Goal: Transaction & Acquisition: Purchase product/service

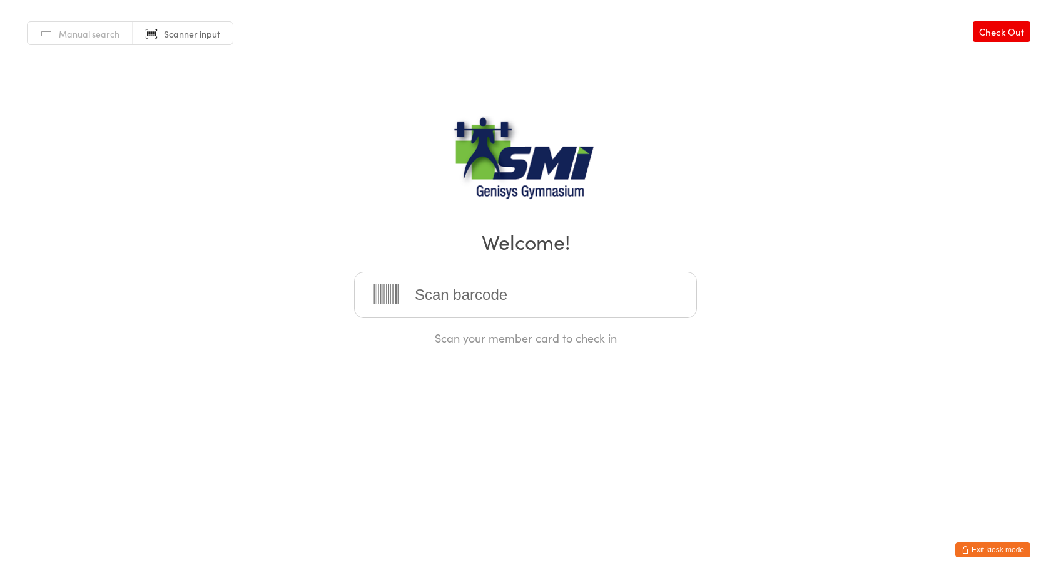
drag, startPoint x: 972, startPoint y: 551, endPoint x: 946, endPoint y: 543, distance: 26.9
click at [972, 551] on button "Exit kiosk mode" at bounding box center [993, 549] width 75 height 15
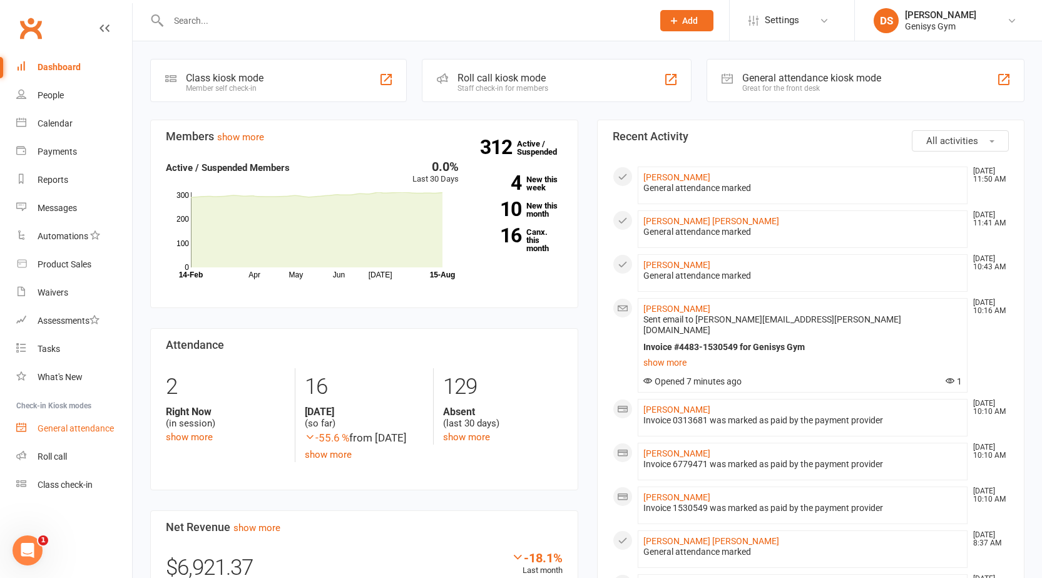
click at [50, 432] on div "General attendance" at bounding box center [76, 428] width 76 height 10
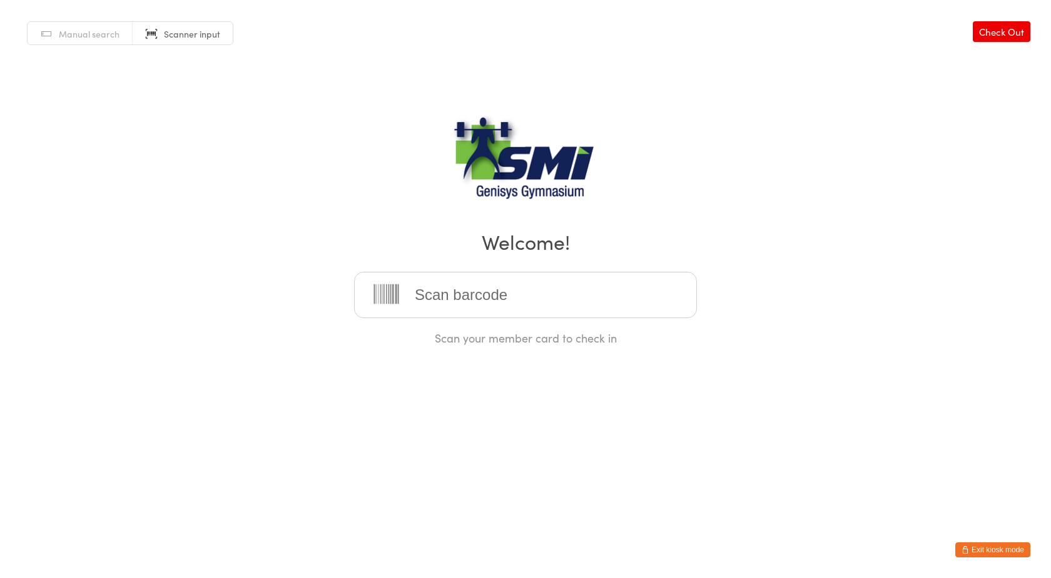
click at [961, 556] on button "Exit kiosk mode" at bounding box center [993, 549] width 75 height 15
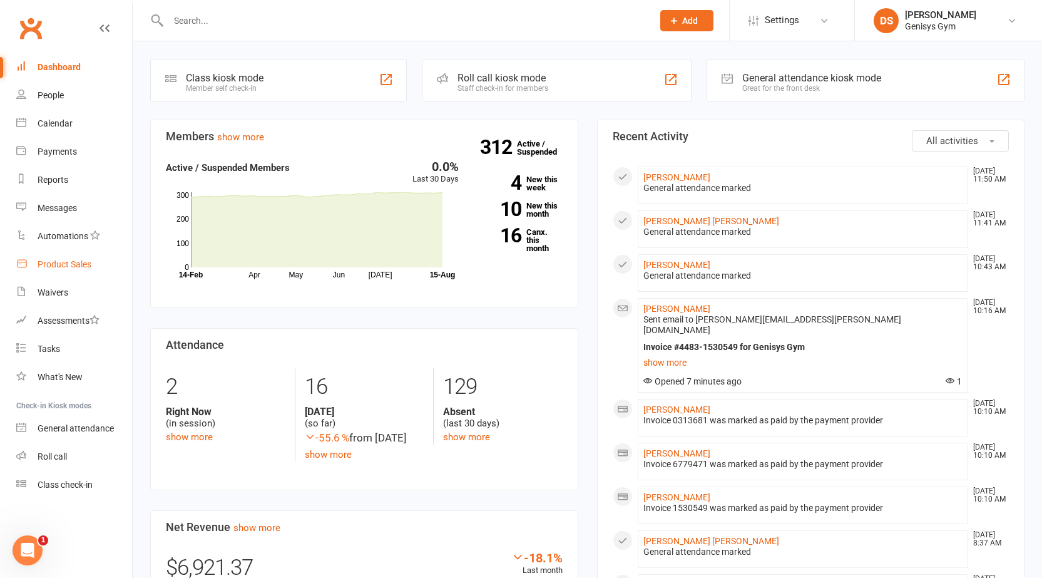
click at [74, 267] on div "Product Sales" at bounding box center [65, 264] width 54 height 10
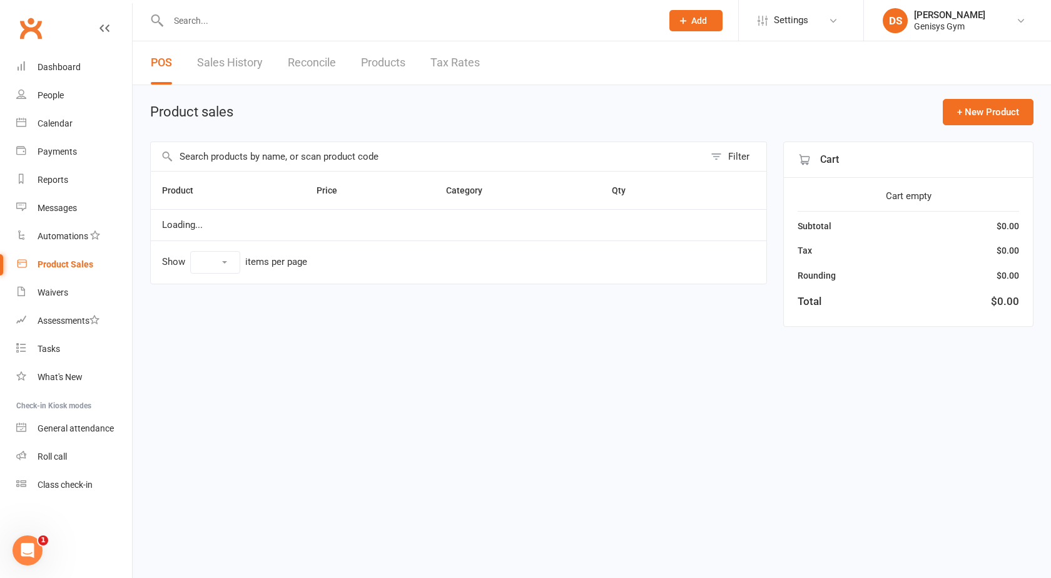
select select "10"
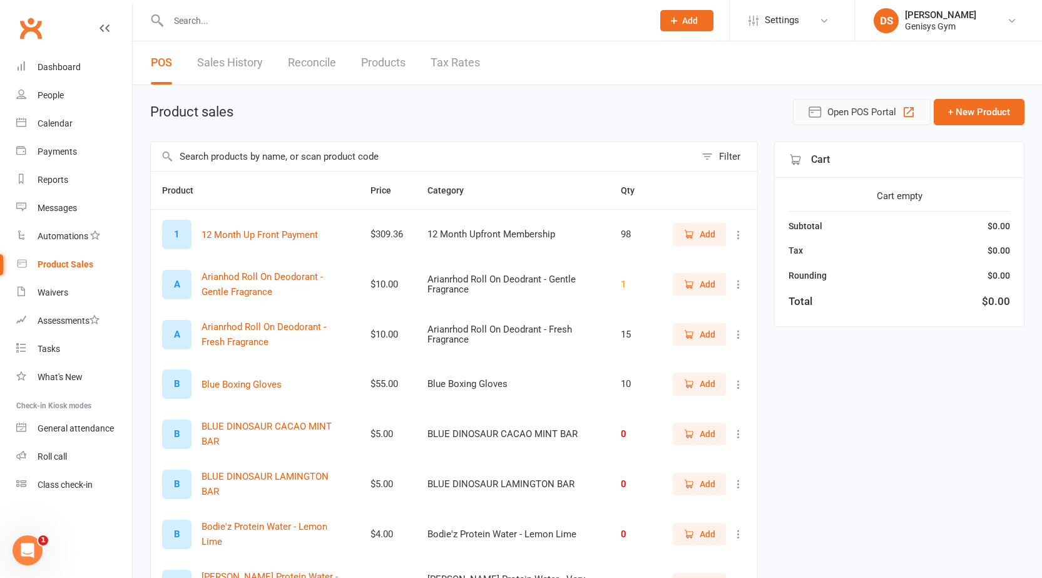
click at [814, 113] on icon "button" at bounding box center [814, 112] width 15 height 15
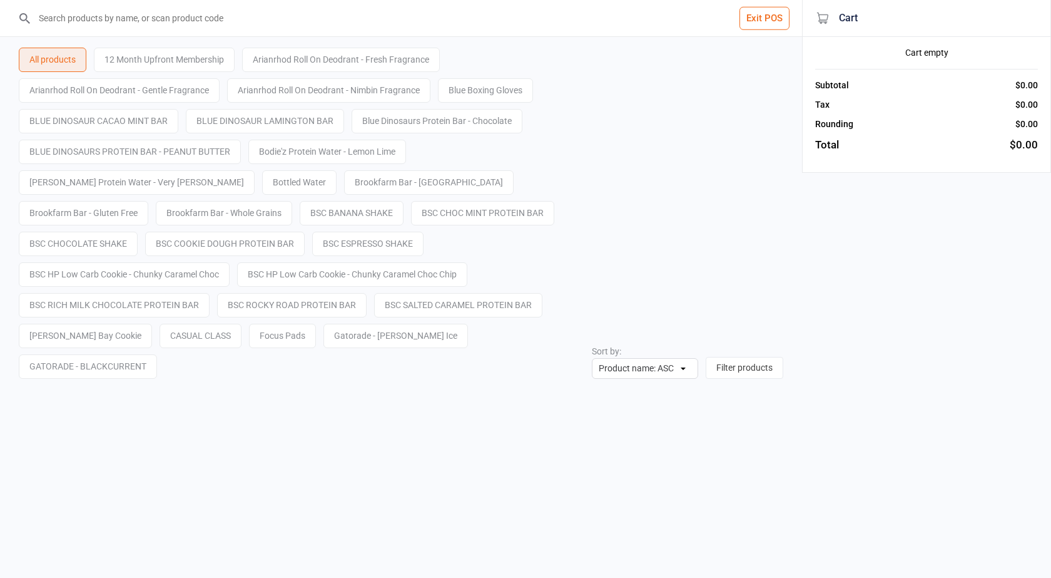
click at [170, 33] on input "search" at bounding box center [409, 18] width 752 height 36
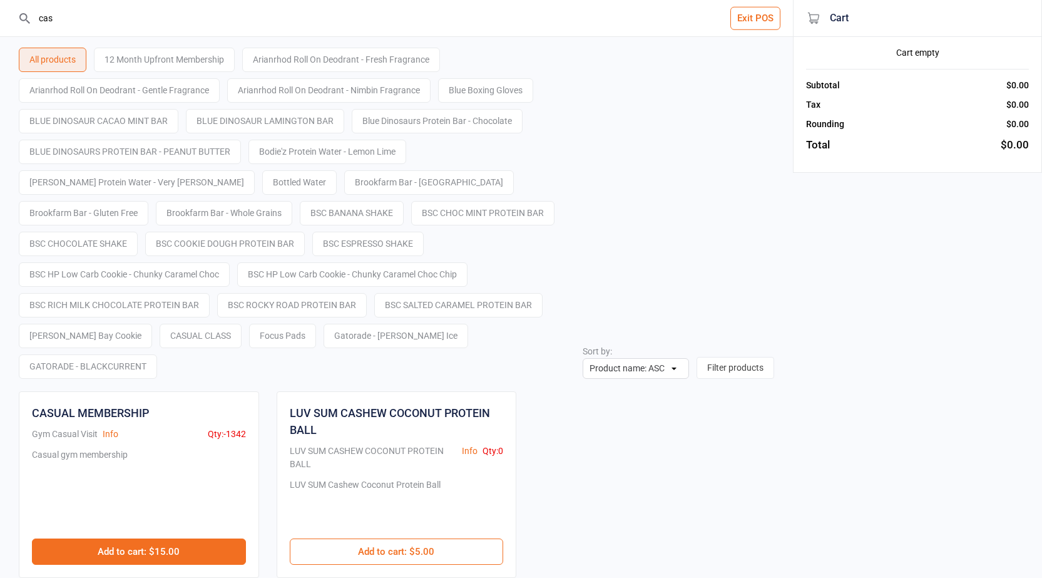
type input "cas"
click at [146, 538] on button "Add to cart : $15.00" at bounding box center [139, 551] width 214 height 26
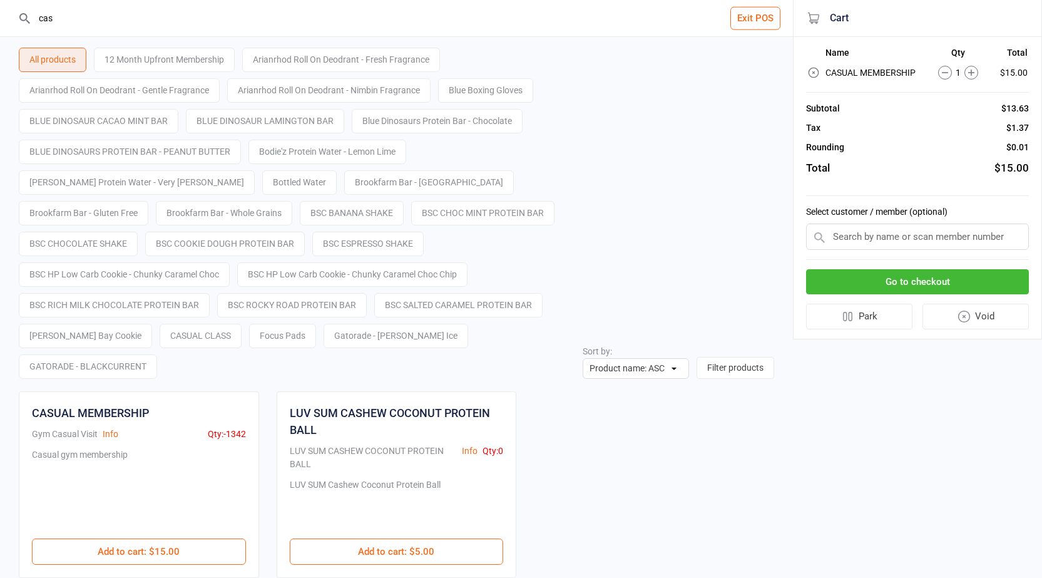
click at [991, 282] on button "Go to checkout" at bounding box center [917, 282] width 223 height 26
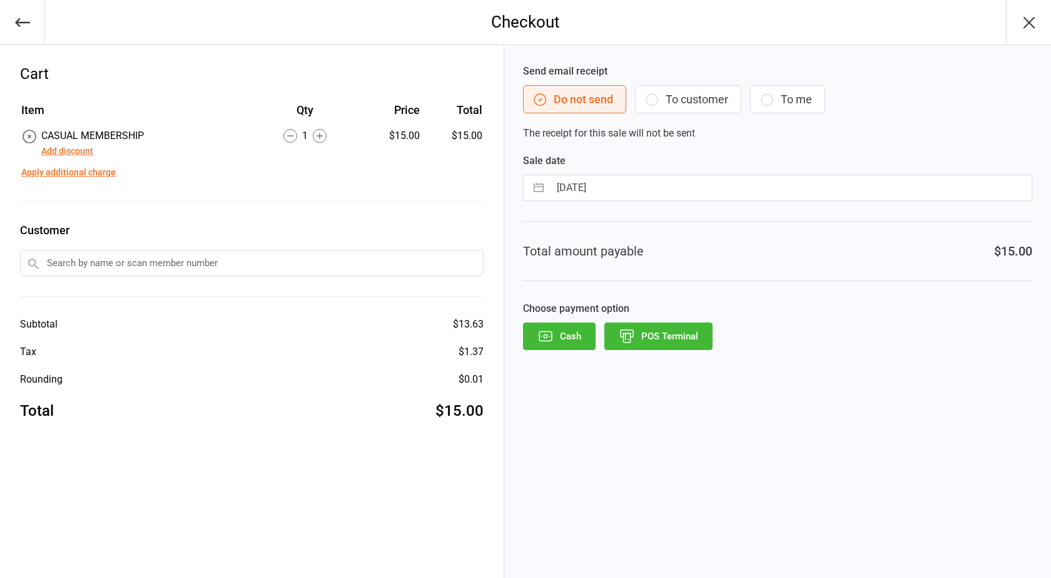
click at [66, 146] on button "Add discount" at bounding box center [67, 151] width 52 height 13
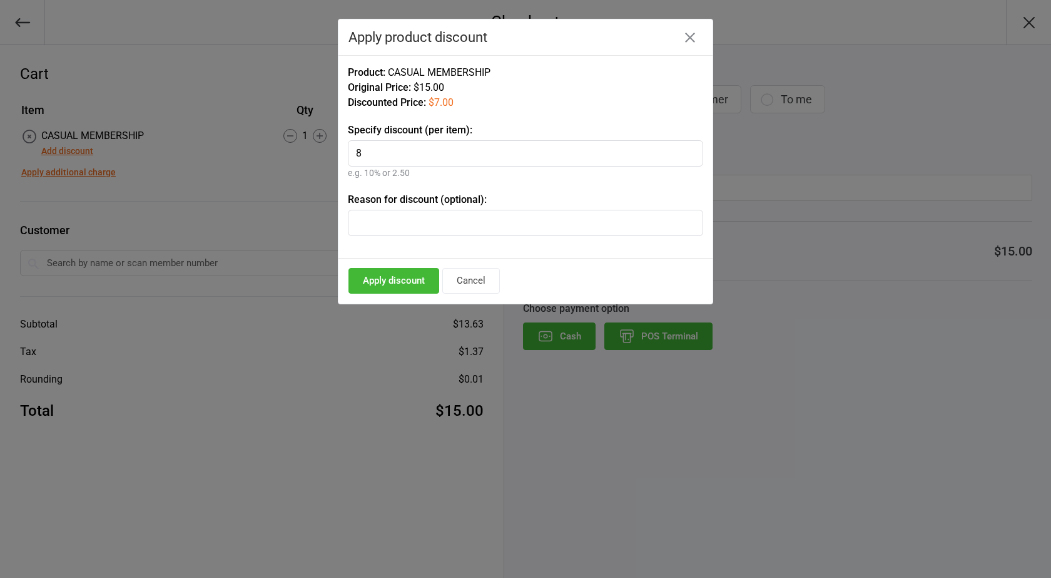
type input "8"
type input "Jock Athletic"
click at [412, 278] on button "Apply discount" at bounding box center [394, 281] width 91 height 26
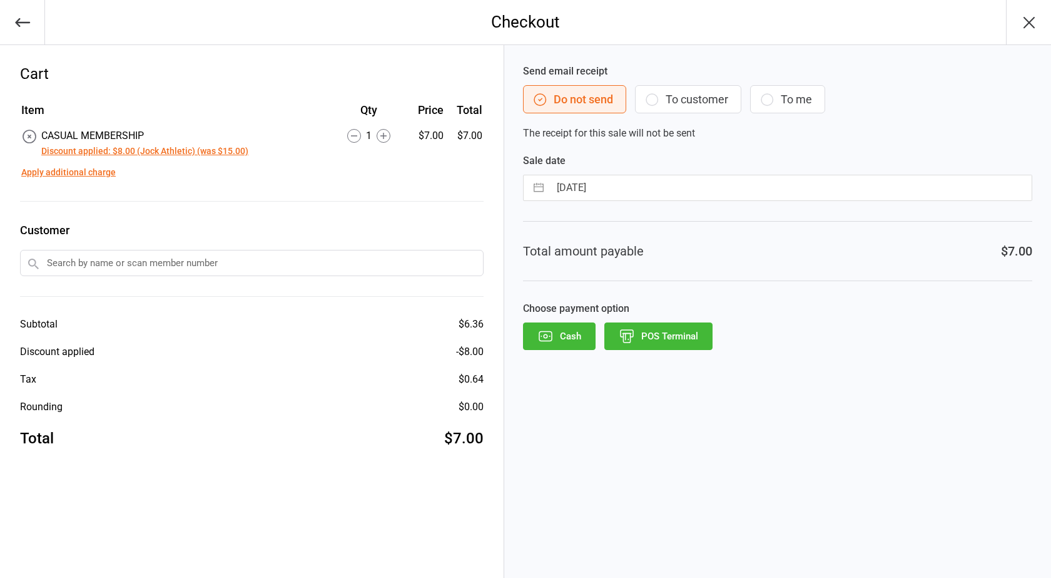
click at [161, 262] on input "text" at bounding box center [252, 263] width 464 height 26
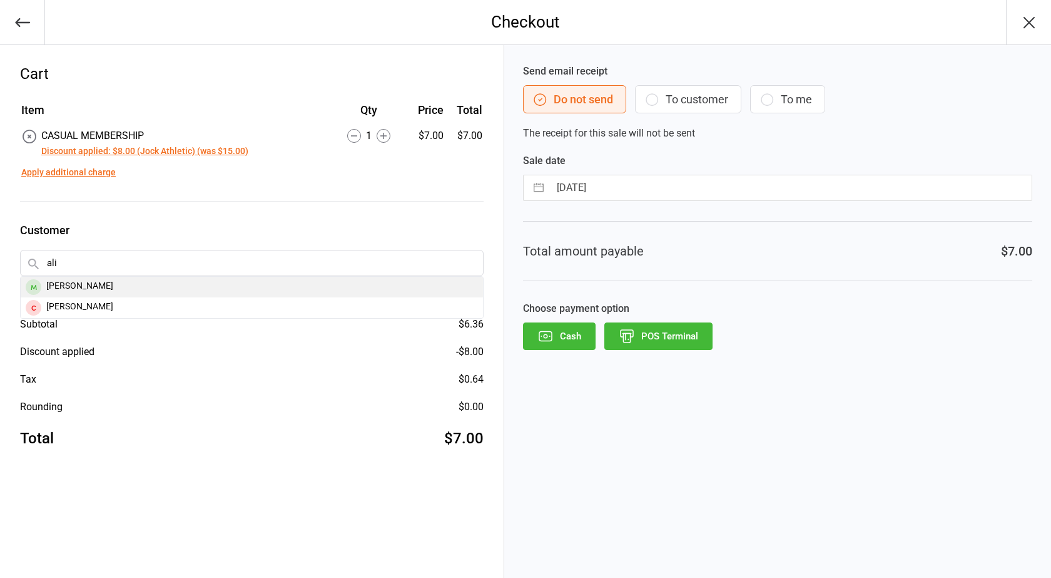
type input "ali"
click at [96, 290] on div "Ali Najem" at bounding box center [252, 287] width 462 height 21
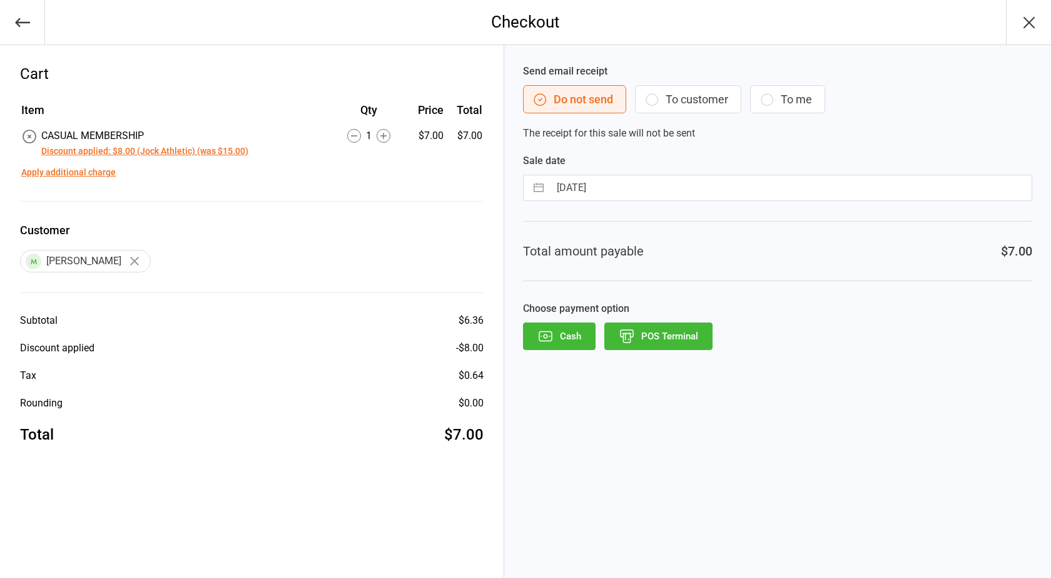
click at [702, 345] on button "POS Terminal" at bounding box center [659, 336] width 108 height 28
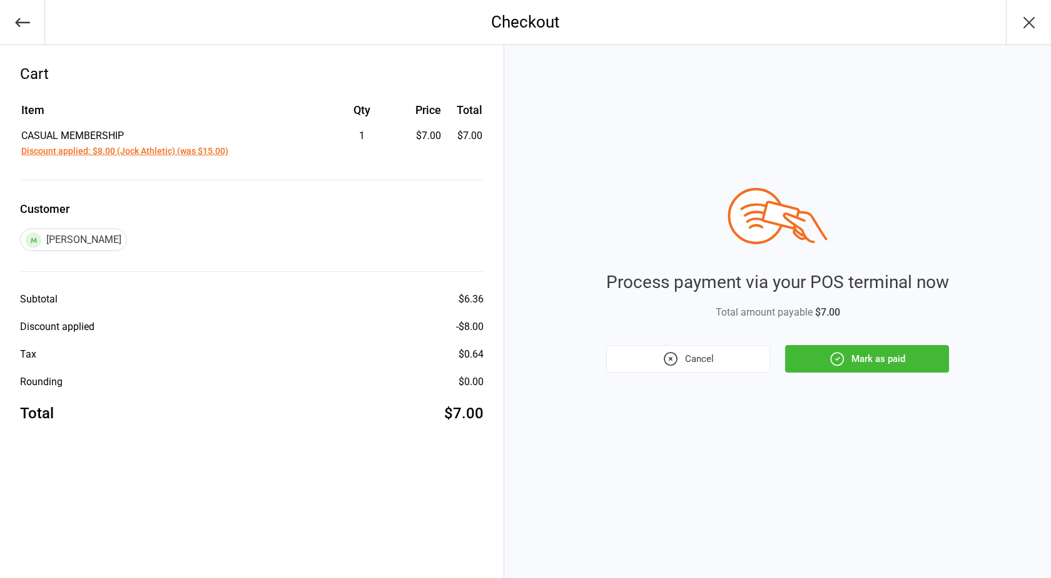
click at [802, 352] on button "Mark as paid" at bounding box center [867, 359] width 164 height 28
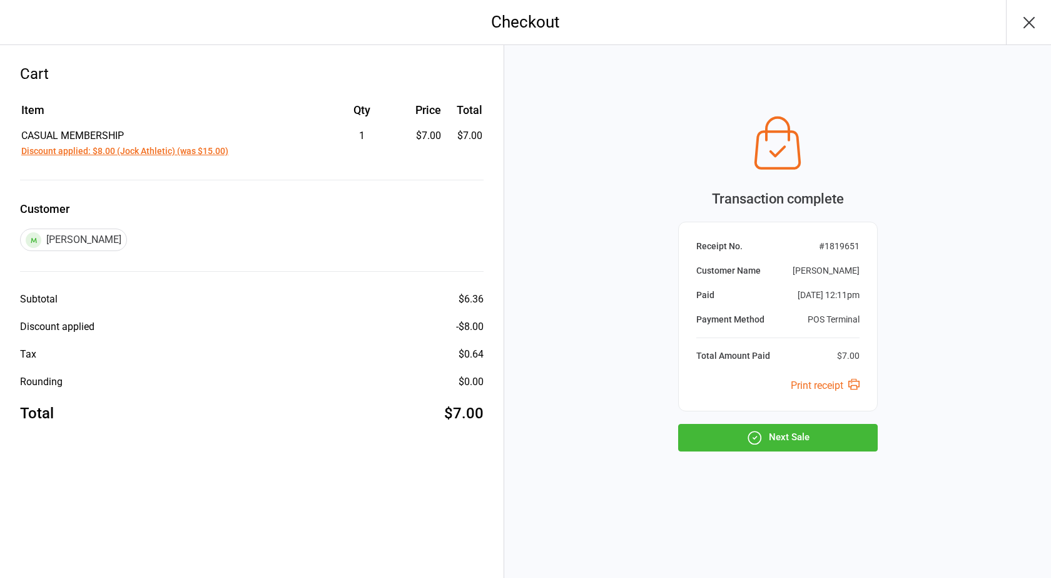
click at [786, 438] on button "Next Sale" at bounding box center [778, 438] width 200 height 28
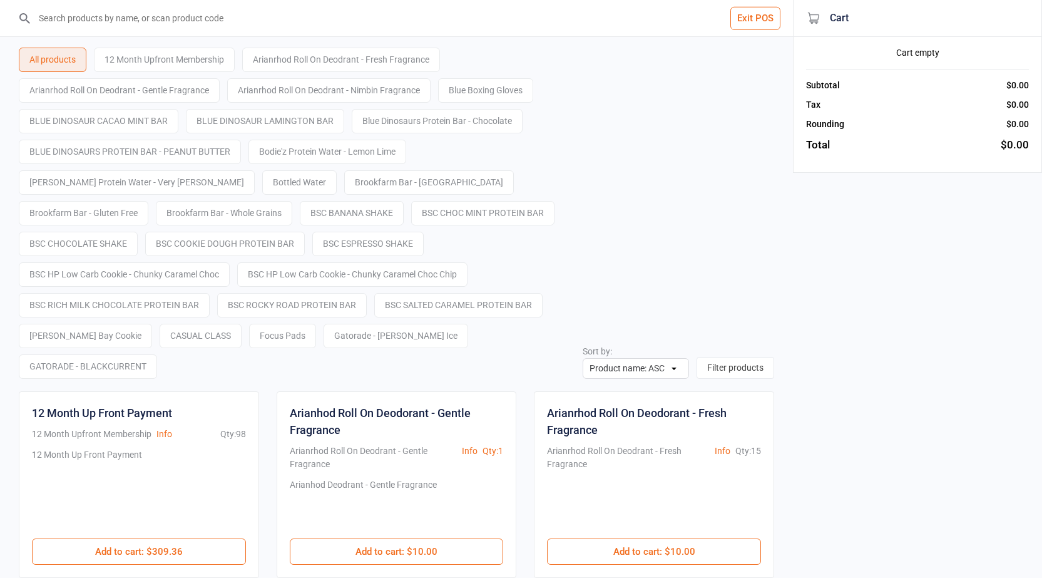
click at [755, 21] on button "Exit POS" at bounding box center [755, 18] width 50 height 23
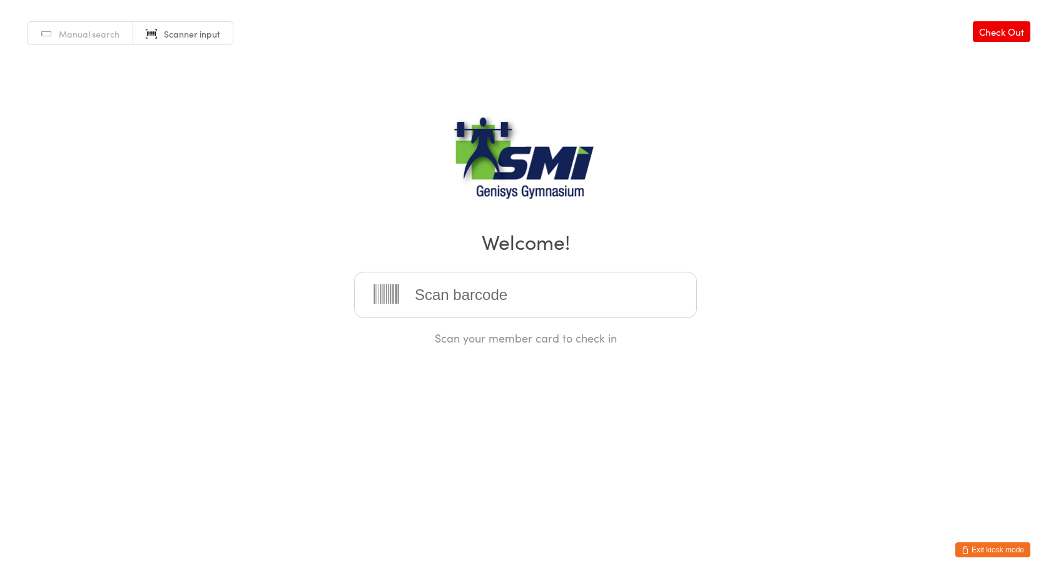
click at [436, 292] on input "search" at bounding box center [525, 295] width 343 height 46
